Goal: Information Seeking & Learning: Find specific fact

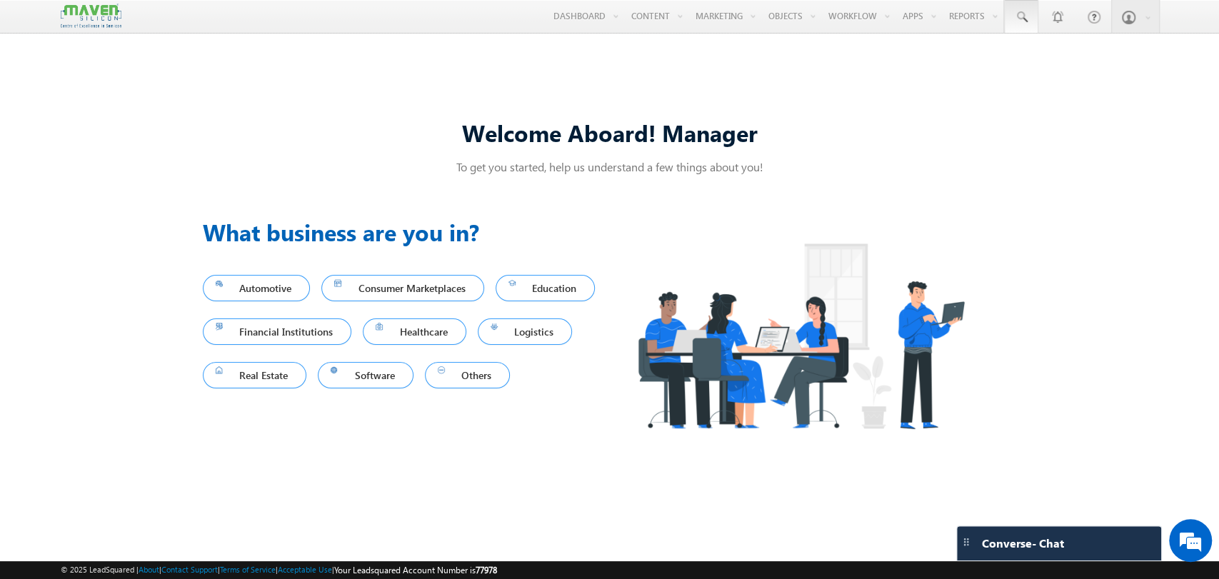
click at [1028, 31] on link at bounding box center [1021, 16] width 34 height 33
paste input "6789154721"
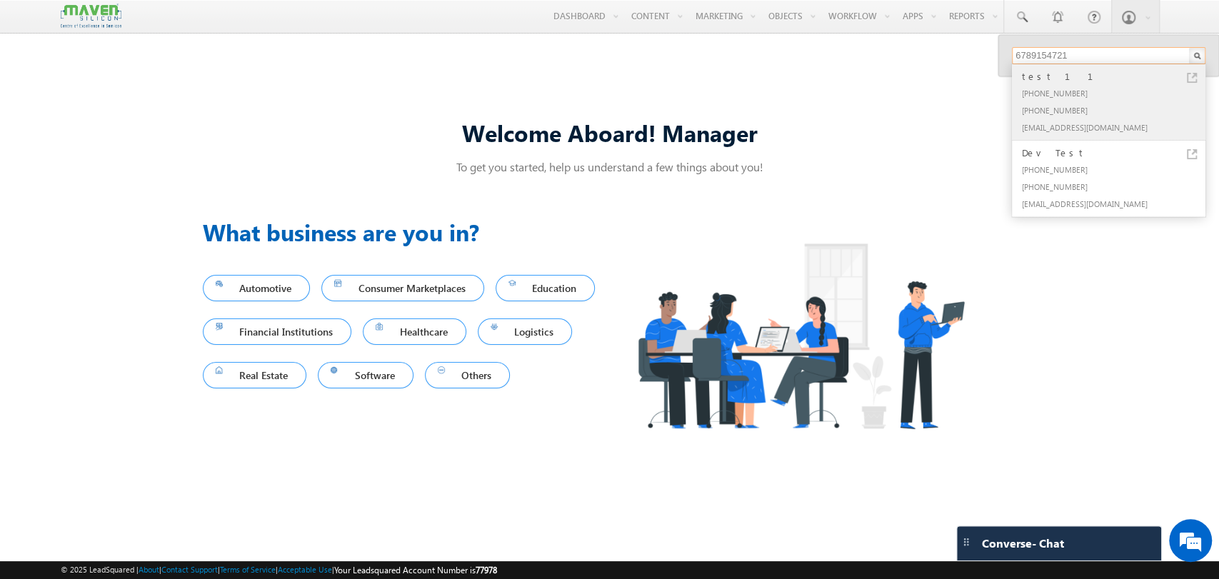
type input "6789154721"
click at [1082, 121] on div "[EMAIL_ADDRESS][DOMAIN_NAME]" at bounding box center [1114, 127] width 191 height 17
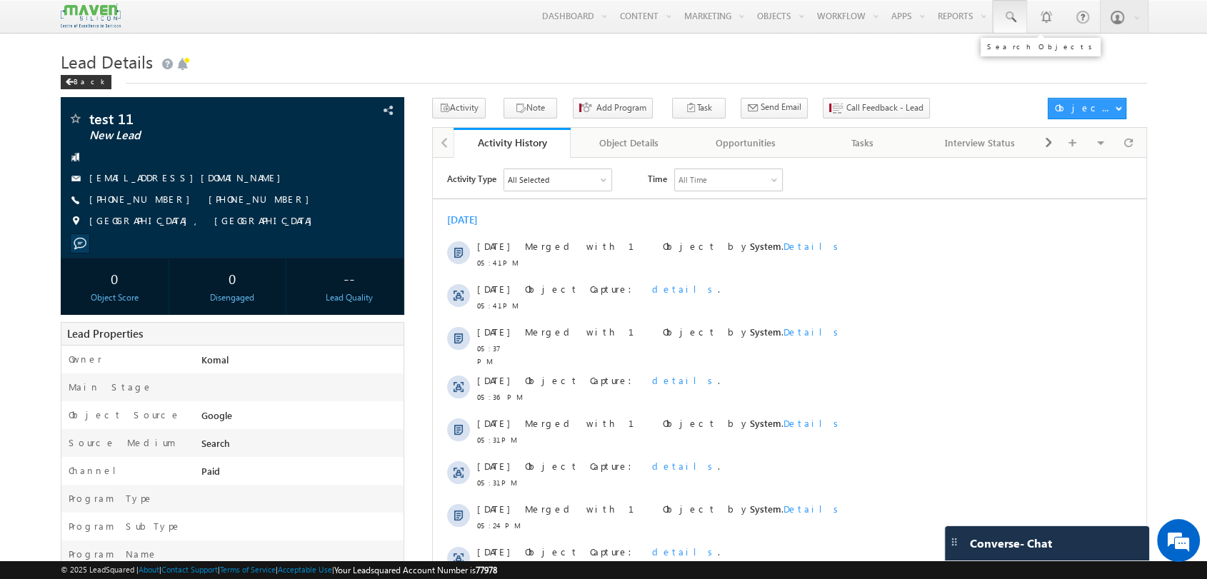
click at [1011, 24] on span at bounding box center [1009, 17] width 14 height 14
paste input "9876543213"
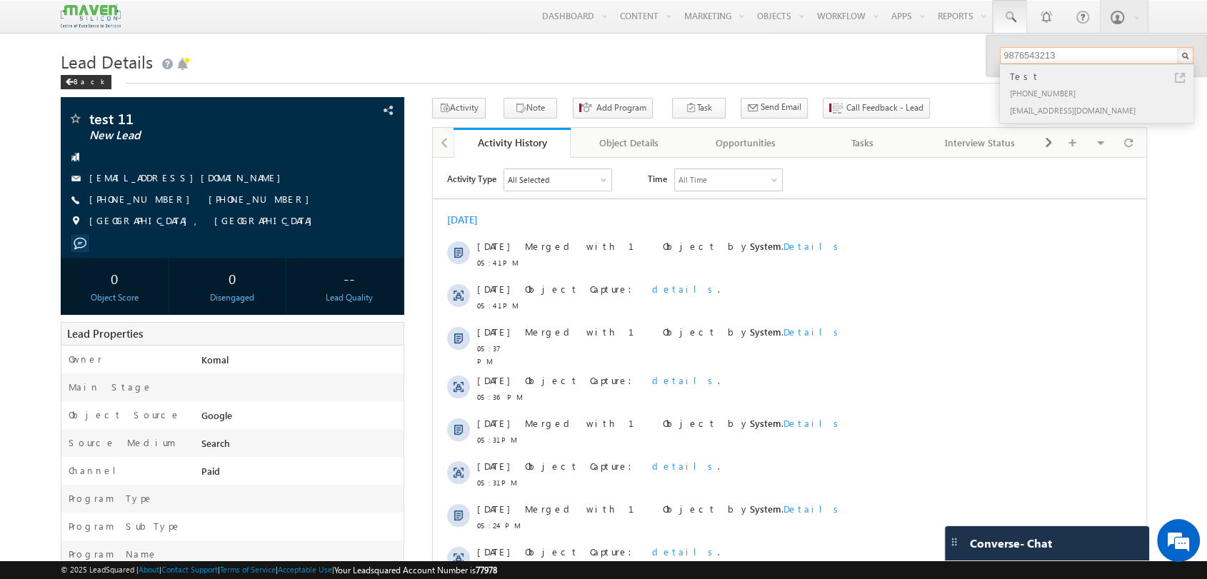
type input "9876543213"
click at [1066, 100] on div "[PHONE_NUMBER]" at bounding box center [1102, 92] width 191 height 17
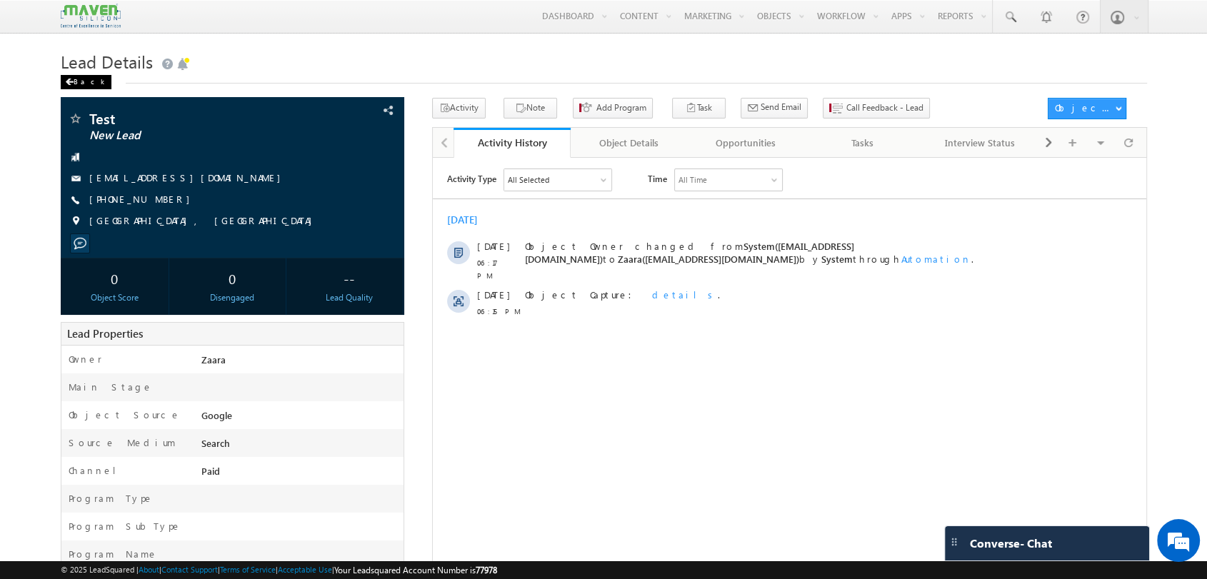
click at [66, 85] on span at bounding box center [69, 82] width 9 height 7
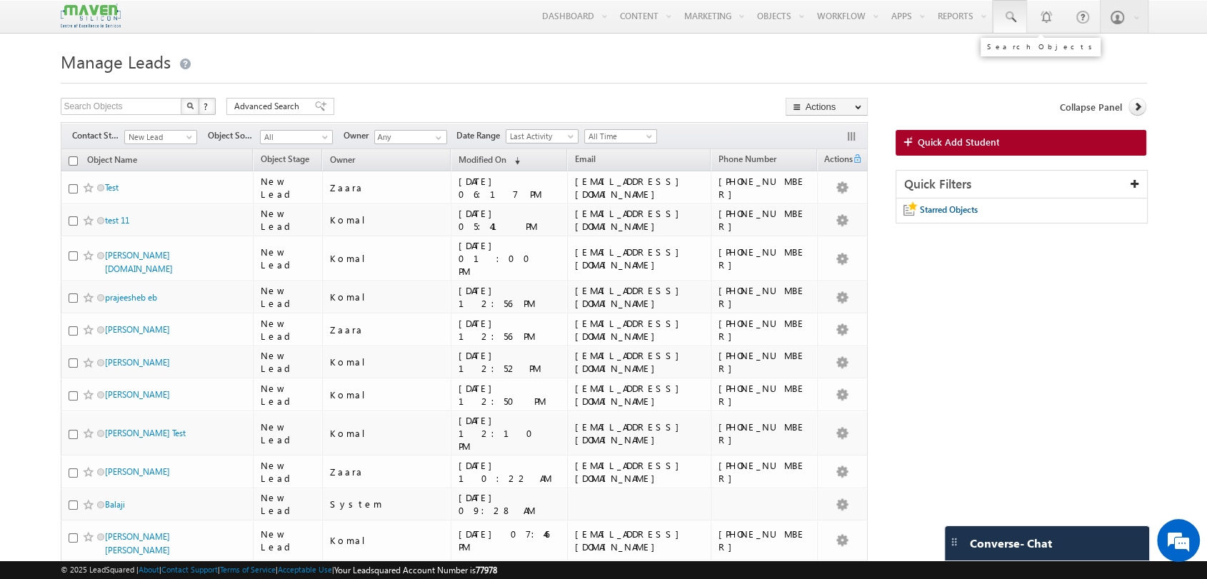
click at [1000, 20] on link at bounding box center [1009, 16] width 34 height 33
paste input "C:\Users\Guestuser>curl -i -X OPTIONS https://restart-server.vercel.app/api/con…"
paste input "9876543213"
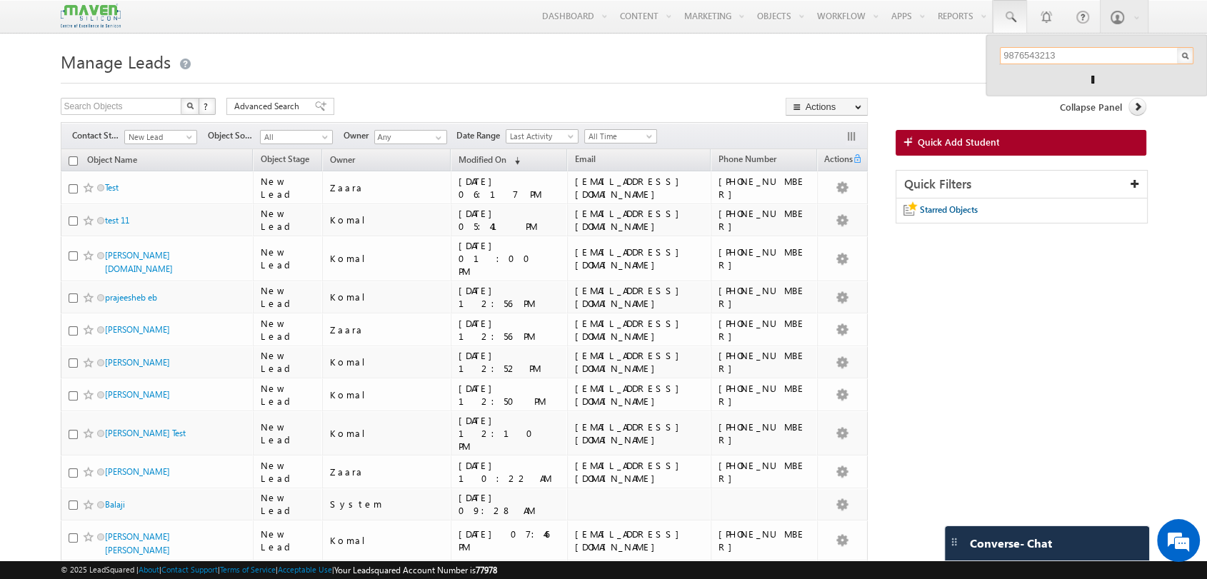
scroll to position [0, 0]
type input "9876543213"
click at [1065, 86] on div "+91-9876543213" at bounding box center [1102, 92] width 191 height 17
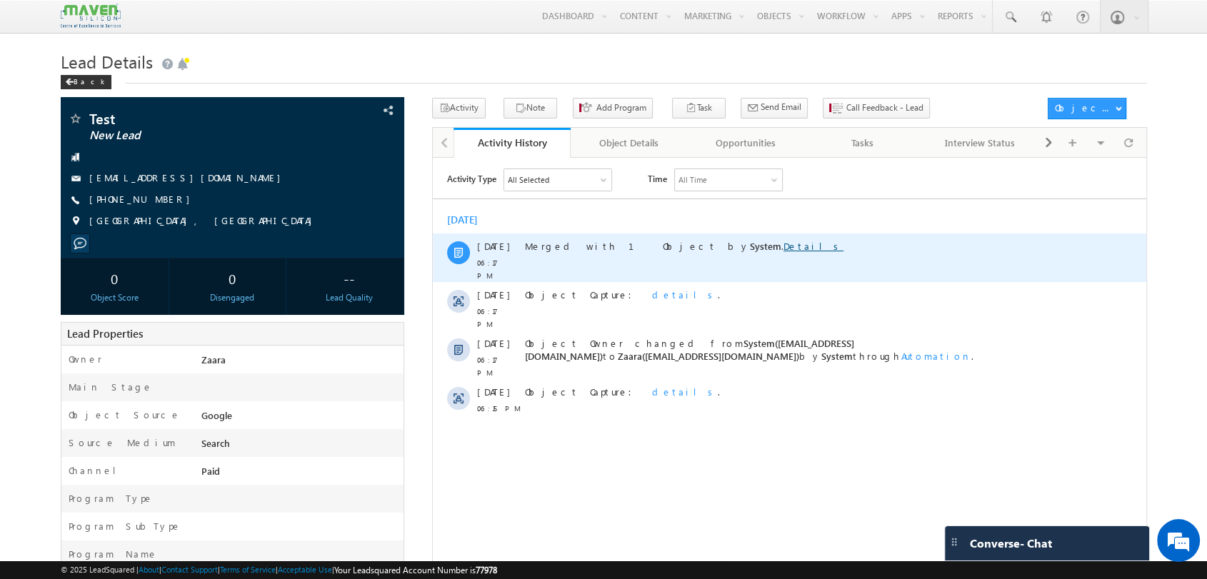
click at [783, 246] on link "Details" at bounding box center [813, 245] width 60 height 12
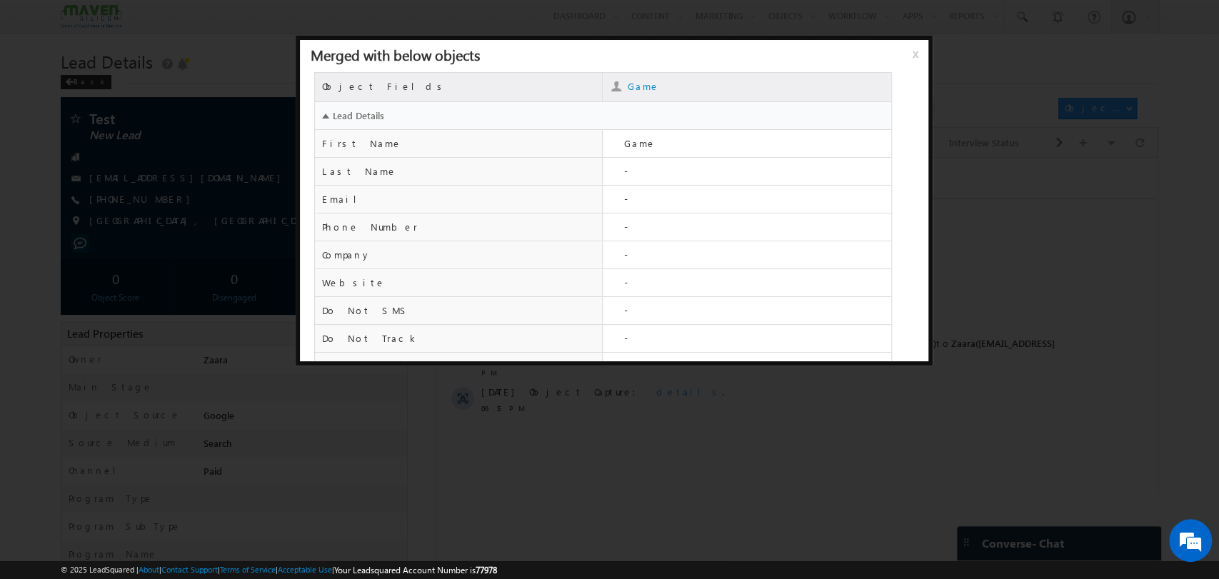
click at [982, 84] on div at bounding box center [609, 289] width 1219 height 579
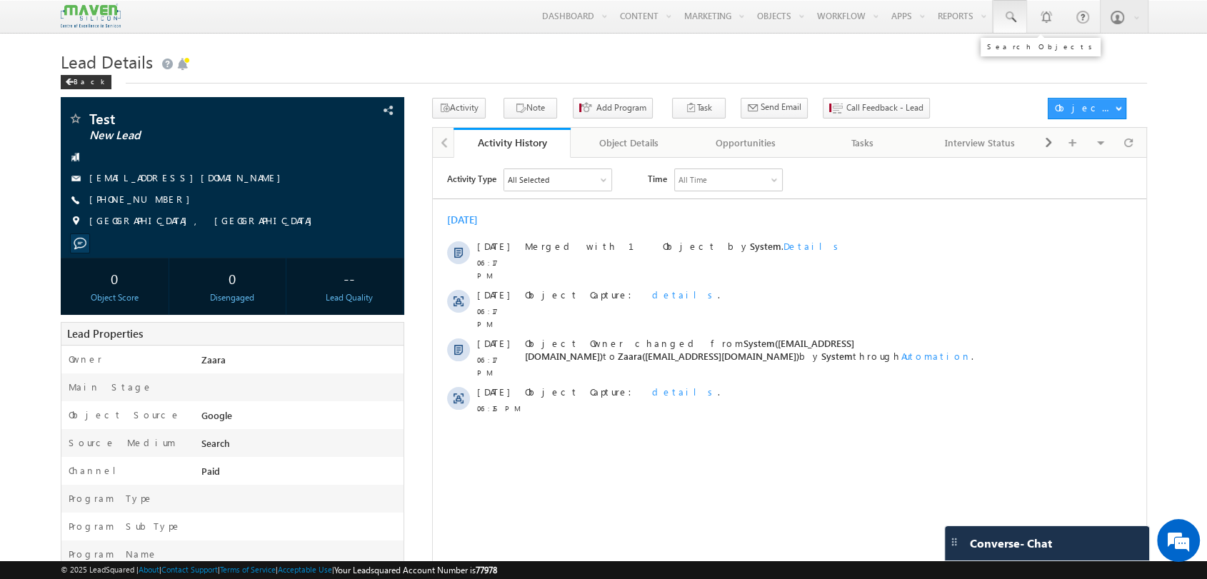
click at [1002, 22] on span at bounding box center [1009, 17] width 14 height 14
click at [1022, 49] on input "text" at bounding box center [1096, 55] width 193 height 17
paste input "9876543213"
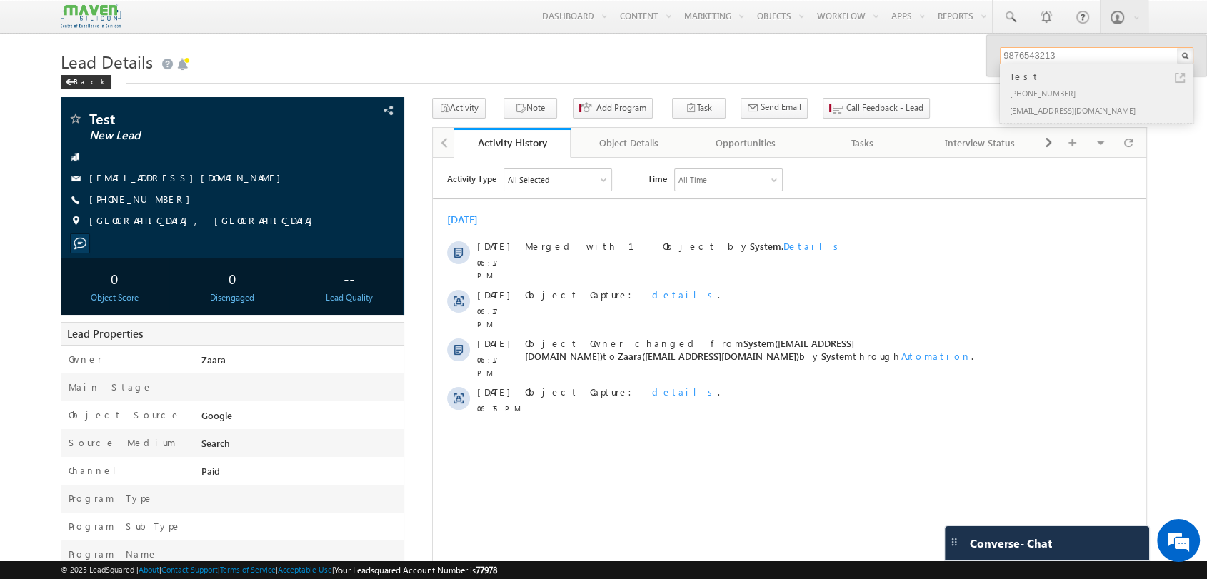
type input "9876543213"
click at [1062, 101] on div "[EMAIL_ADDRESS][DOMAIN_NAME]" at bounding box center [1102, 109] width 191 height 17
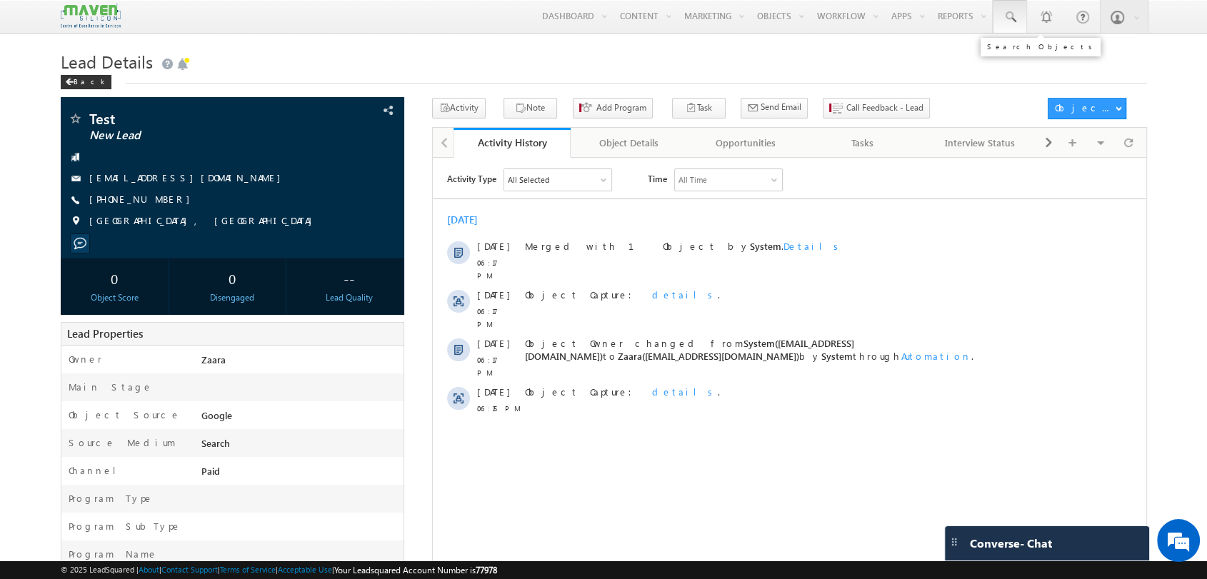
click at [999, 10] on link at bounding box center [1009, 16] width 34 height 33
paste input "6789154721"
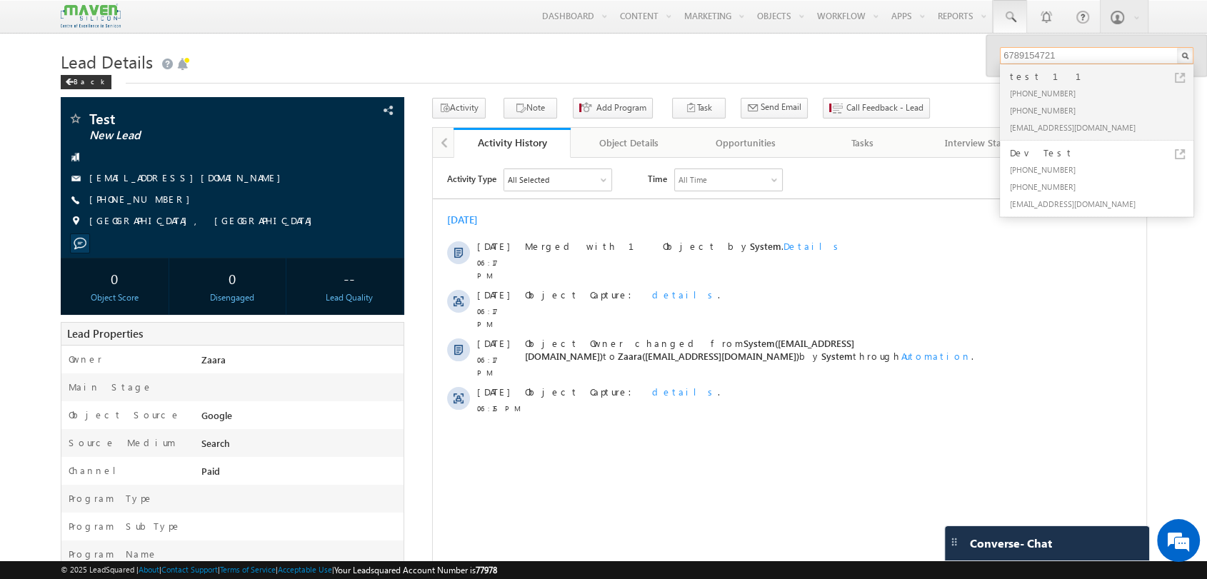
type input "6789154721"
click at [1042, 88] on div "[PHONE_NUMBER]" at bounding box center [1102, 92] width 191 height 17
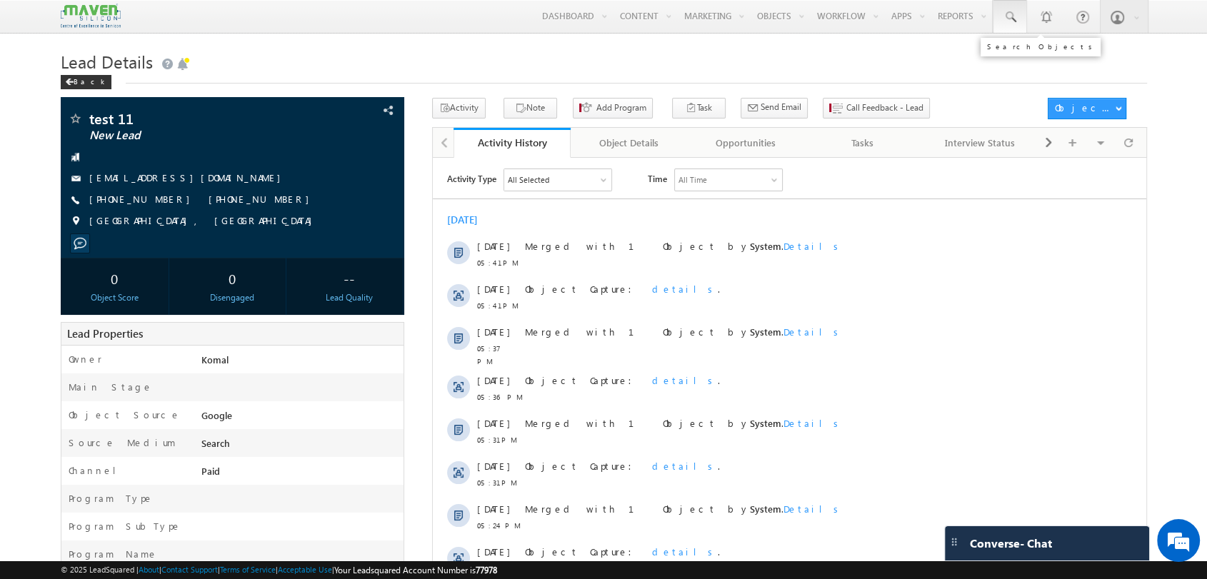
click at [1000, 16] on link at bounding box center [1009, 16] width 34 height 33
click at [1035, 59] on input "text" at bounding box center [1096, 55] width 193 height 17
paste input "6789154721"
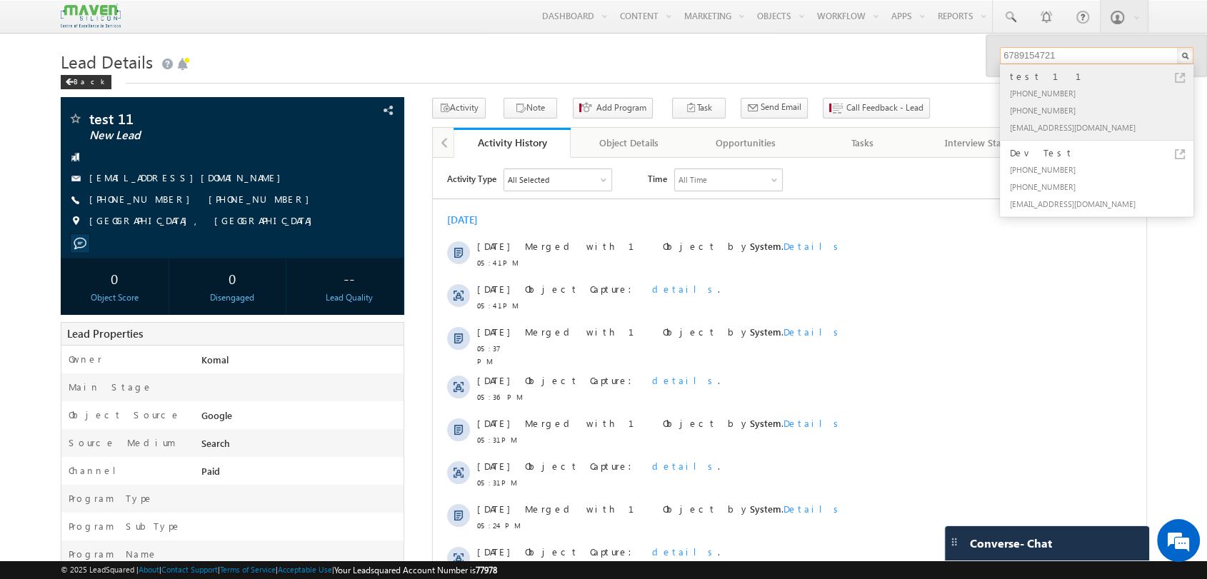
type input "6789154721"
click at [1071, 94] on div "+91-6789154721" at bounding box center [1102, 92] width 191 height 17
